Goal: Task Accomplishment & Management: Complete application form

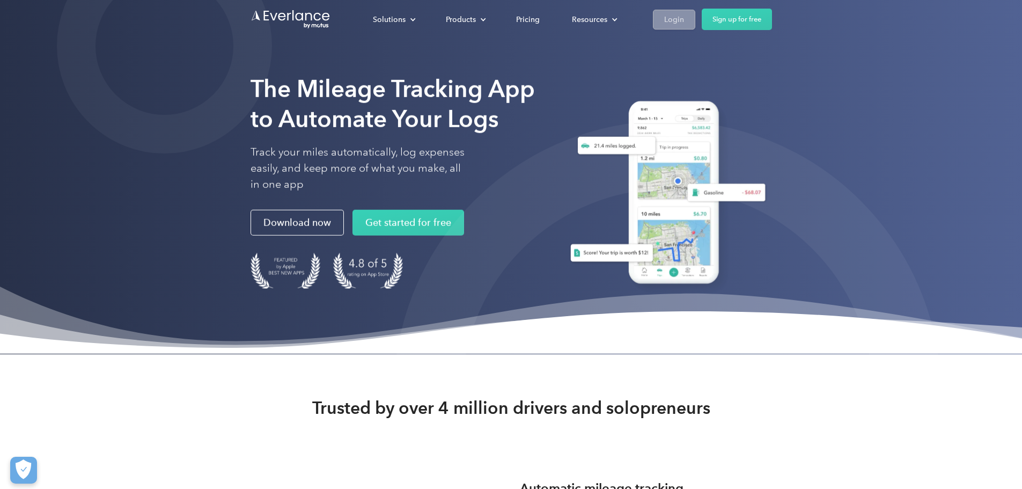
click at [684, 21] on div "Login" at bounding box center [674, 19] width 20 height 13
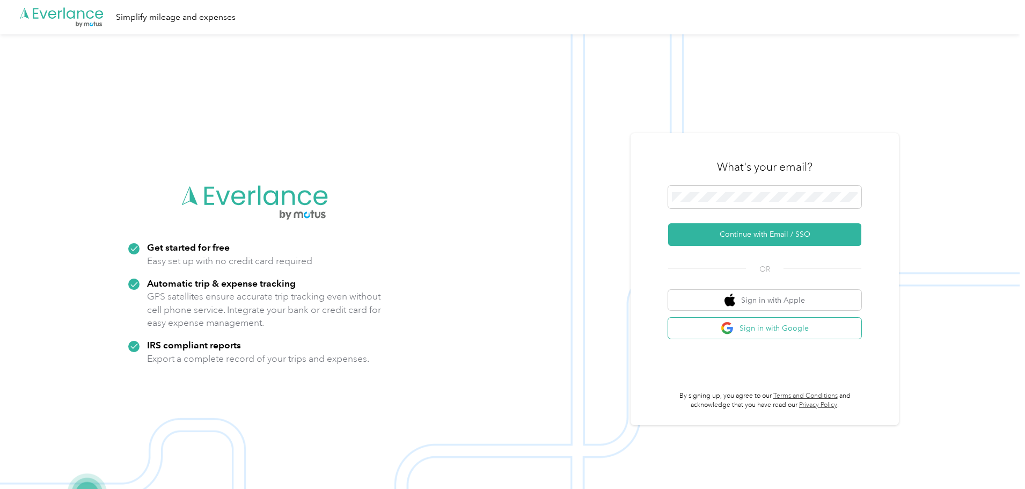
click at [758, 328] on button "Sign in with Google" at bounding box center [764, 328] width 193 height 21
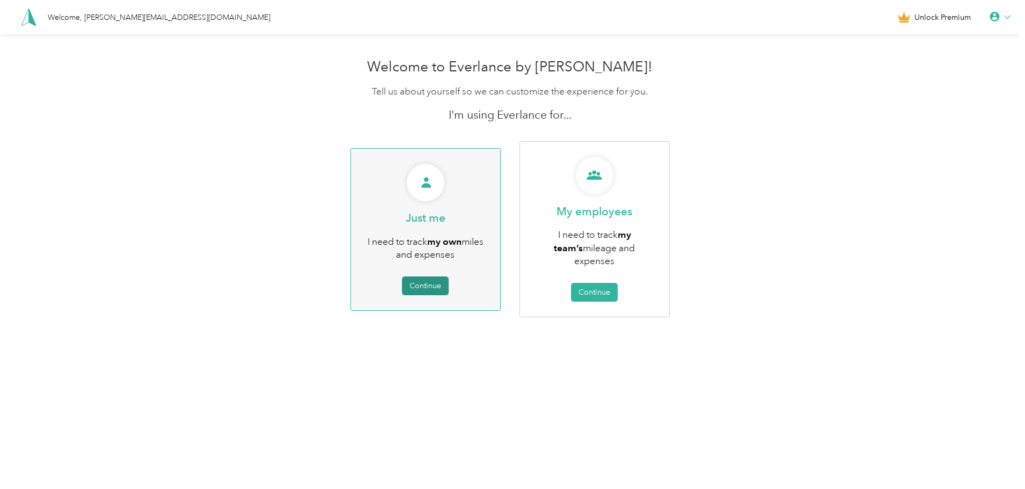
click at [429, 285] on button "Continue" at bounding box center [425, 285] width 47 height 19
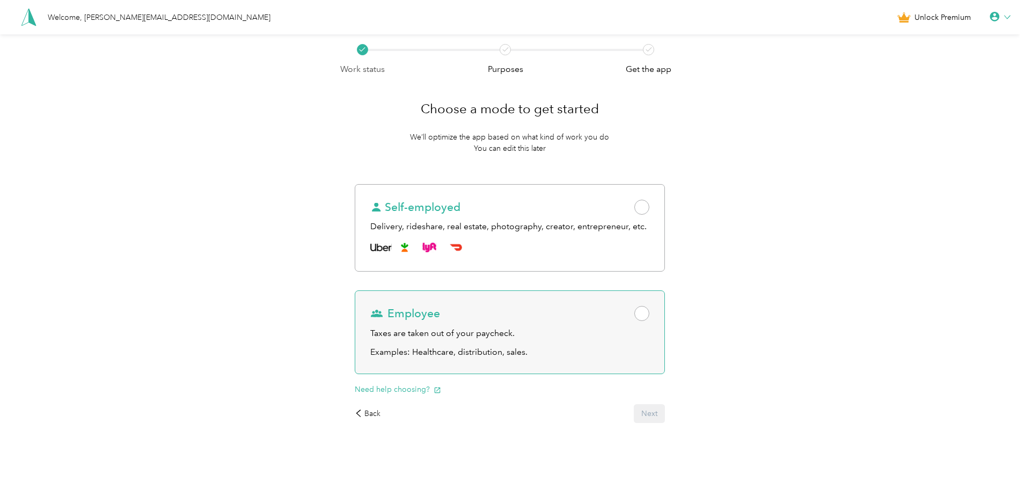
click at [571, 359] on div "Employee Taxes are taken out of your paycheck. Examples: Healthcare, distributi…" at bounding box center [510, 332] width 310 height 84
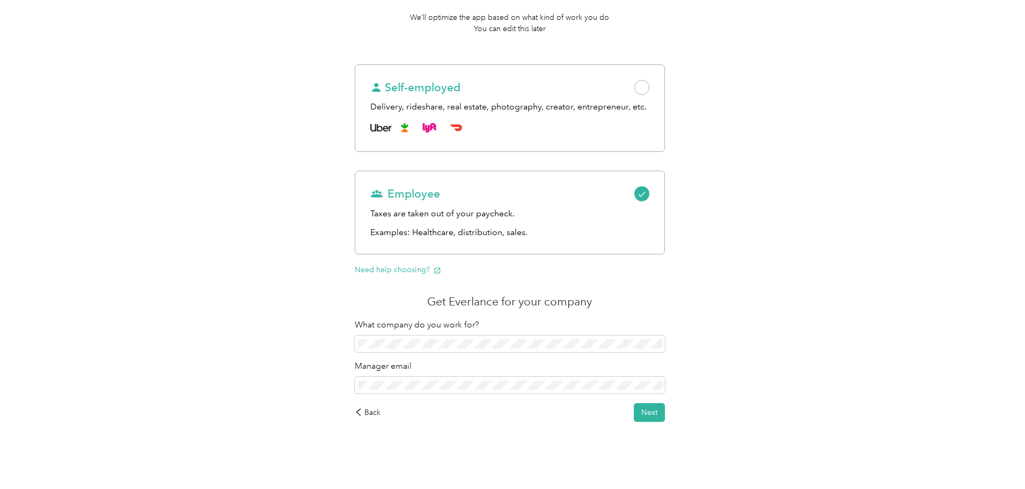
scroll to position [120, 0]
click at [644, 408] on button "Next" at bounding box center [648, 411] width 31 height 19
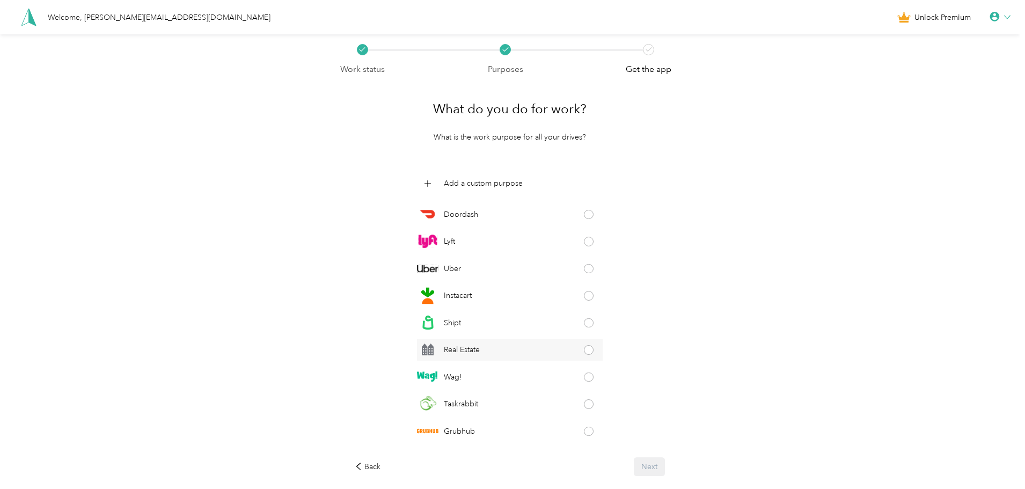
click at [529, 341] on div "Real Estate" at bounding box center [510, 349] width 186 height 21
click at [659, 467] on button "Next" at bounding box center [648, 466] width 31 height 19
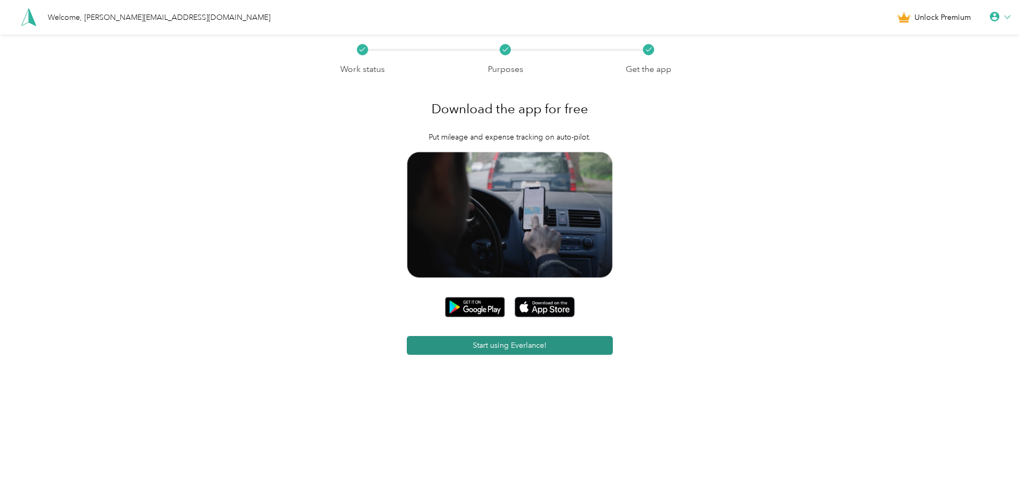
click at [522, 347] on button "Start using Everlance!" at bounding box center [510, 345] width 207 height 19
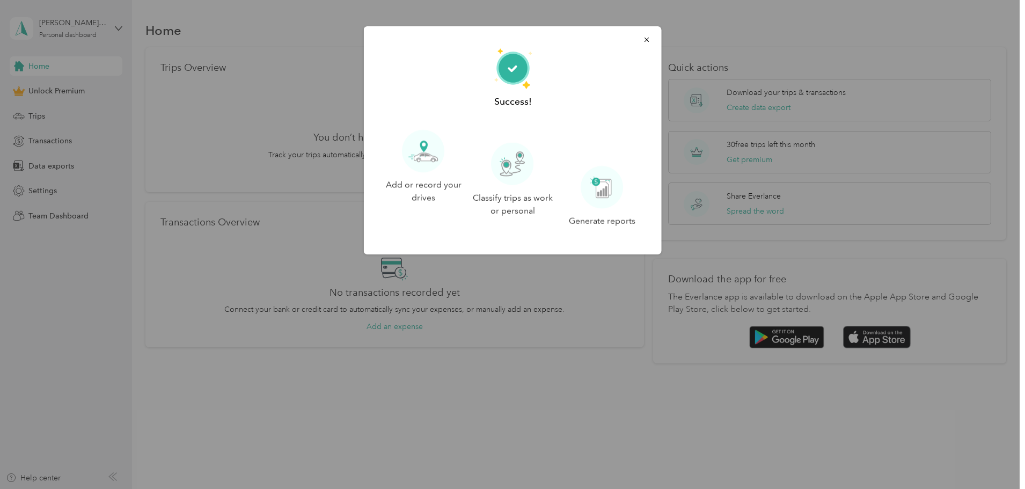
click at [515, 428] on div at bounding box center [512, 244] width 1025 height 489
